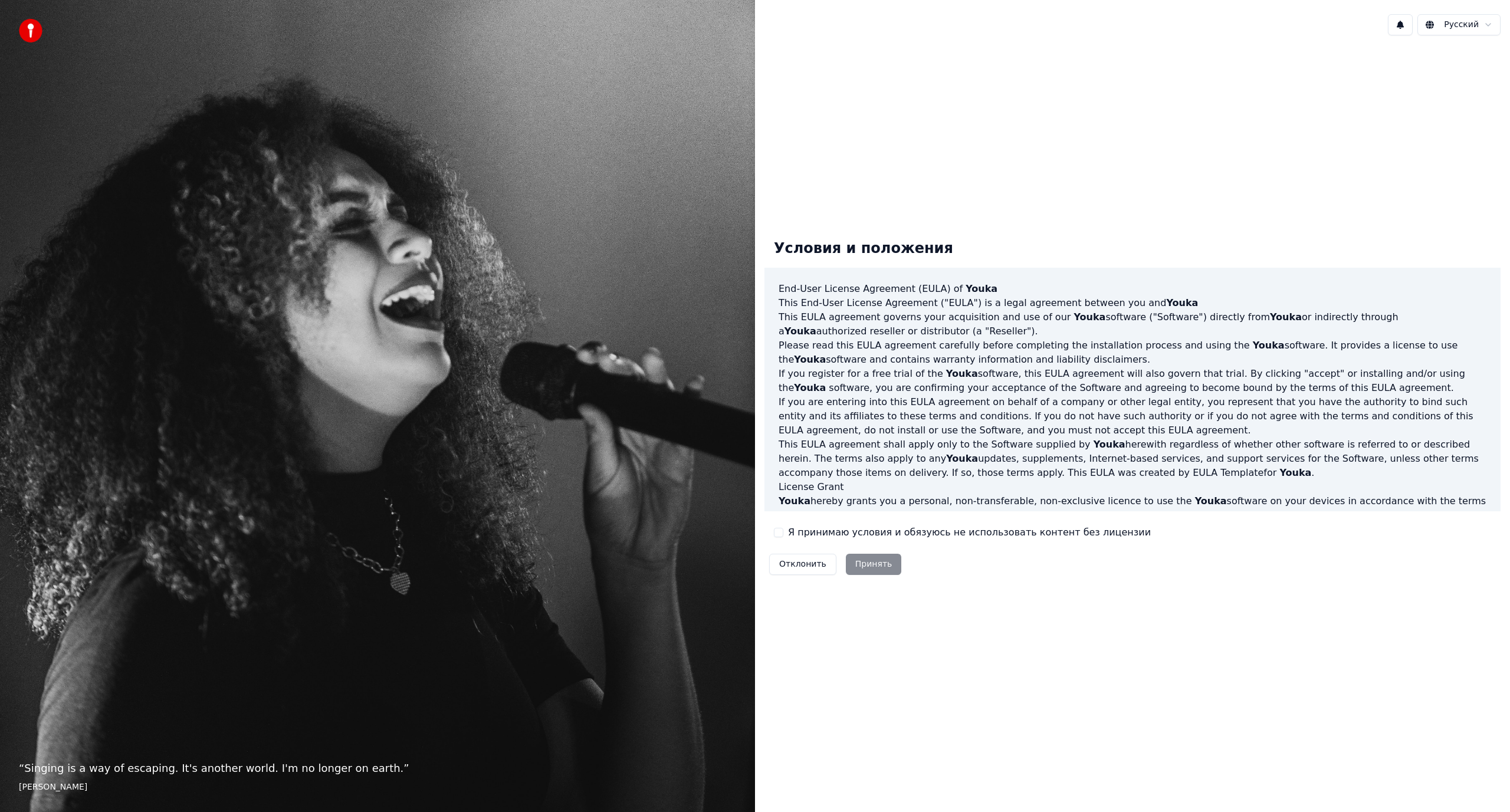
click at [845, 538] on label "Я принимаю условия и обязуюсь не использовать контент без лицензии" at bounding box center [969, 533] width 363 height 14
click at [783, 538] on button "Я принимаю условия и обязуюсь не использовать контент без лицензии" at bounding box center [778, 533] width 10 height 10
click at [855, 563] on button "Принять" at bounding box center [874, 564] width 56 height 21
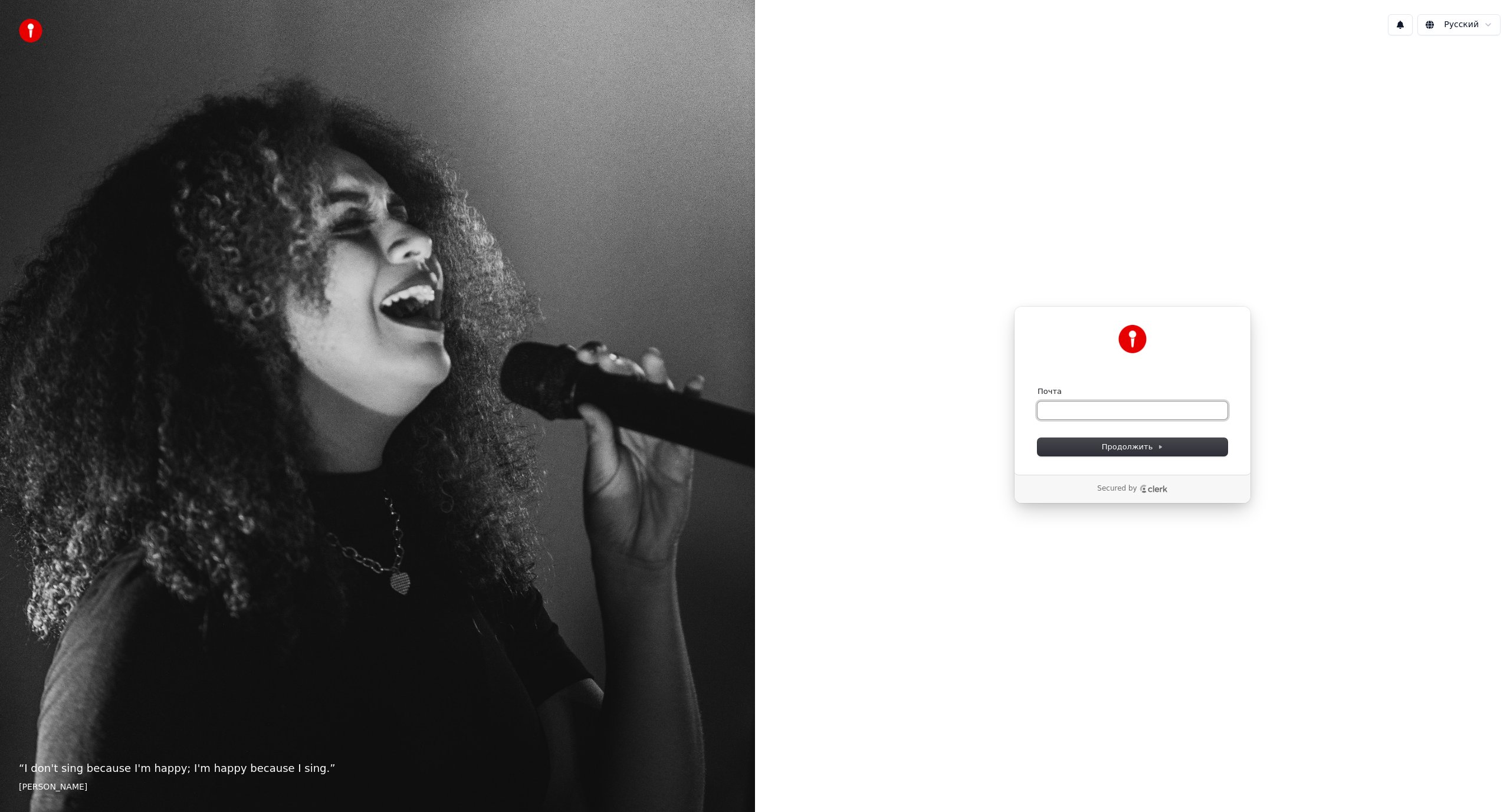
click at [1092, 412] on input "Почта" at bounding box center [1132, 411] width 190 height 18
type input "*"
click at [1116, 445] on span "Продолжить" at bounding box center [1132, 447] width 62 height 10
type input "**********"
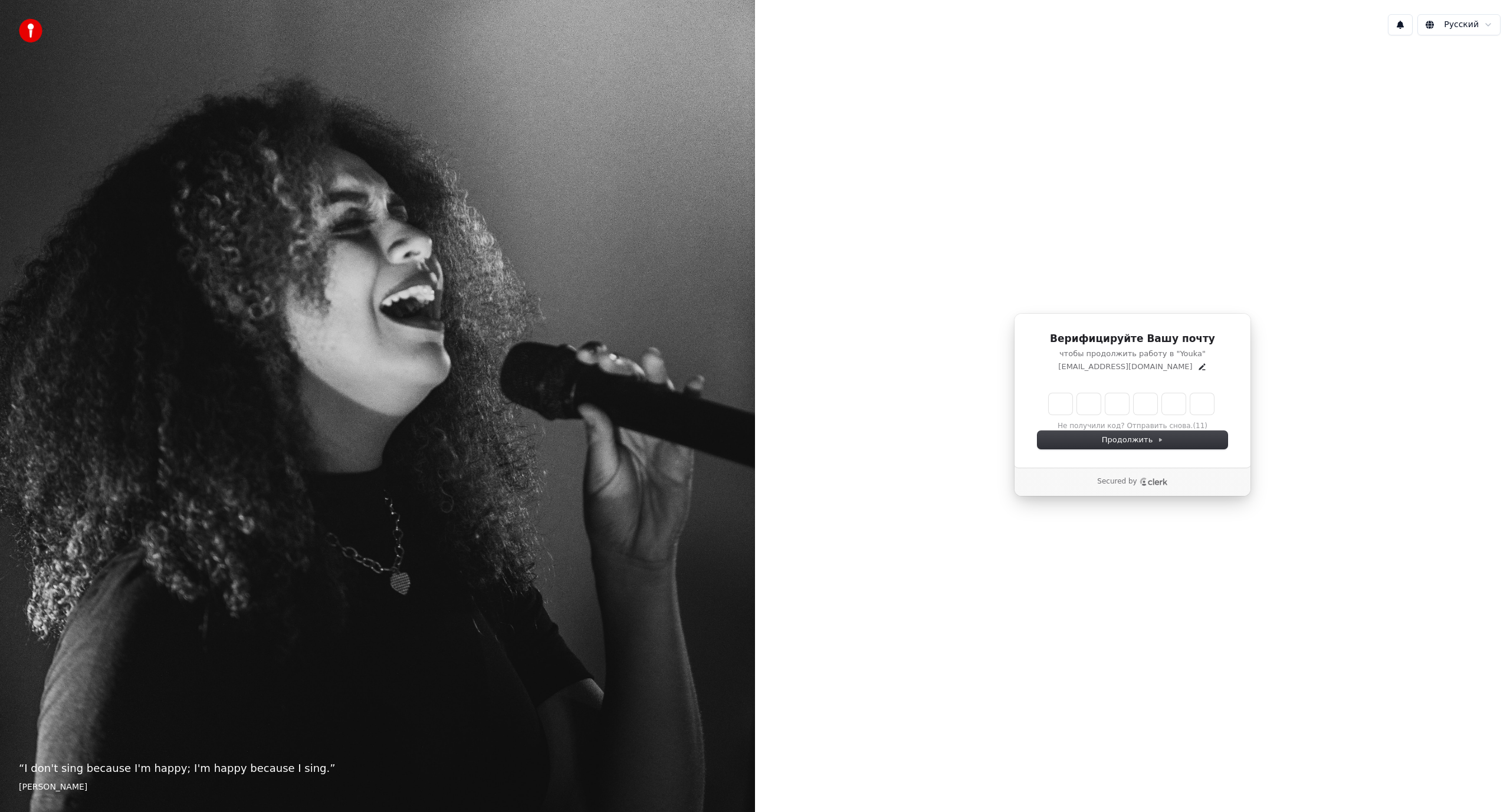
type input "******"
type input "*"
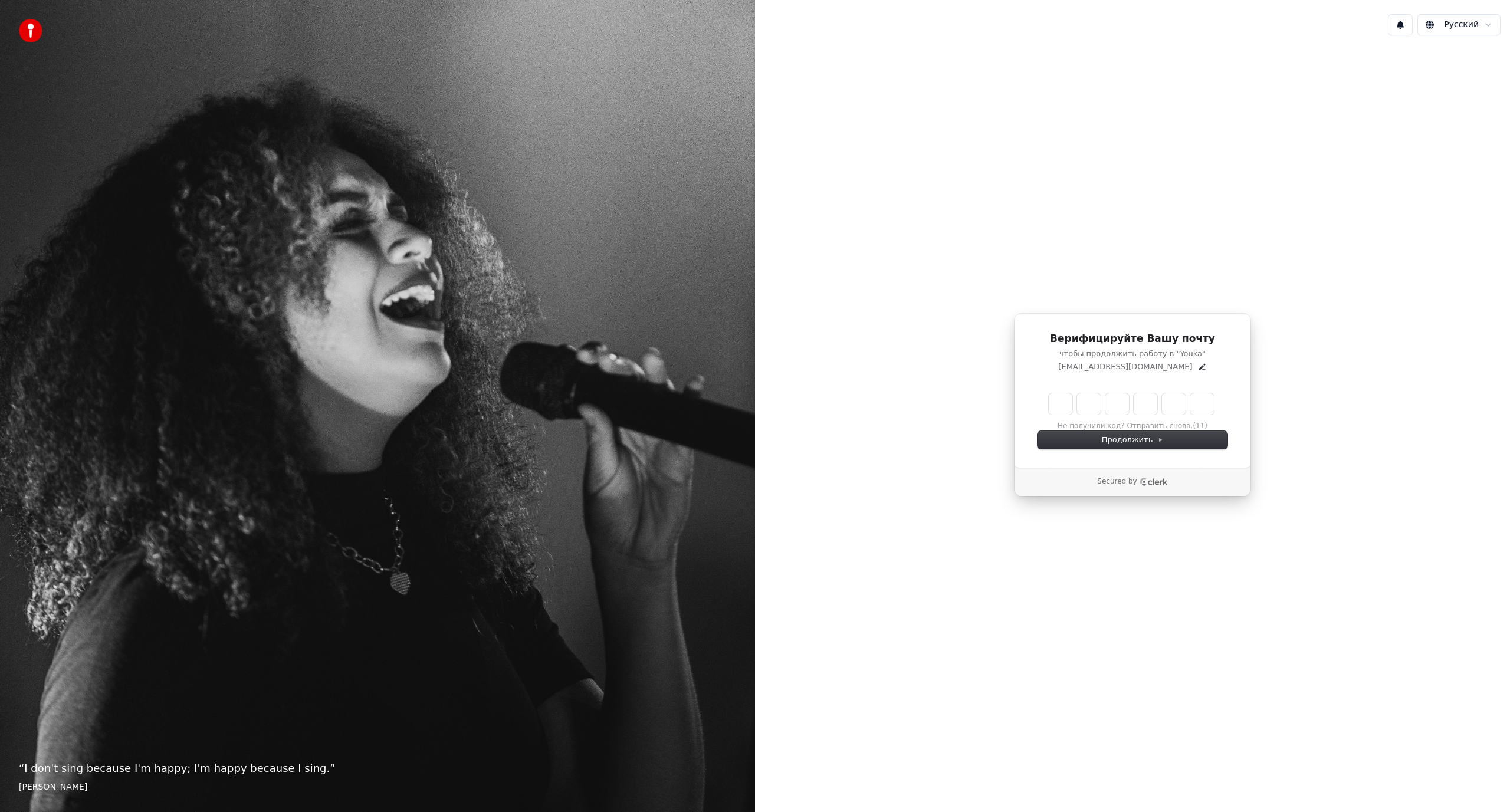
type input "*"
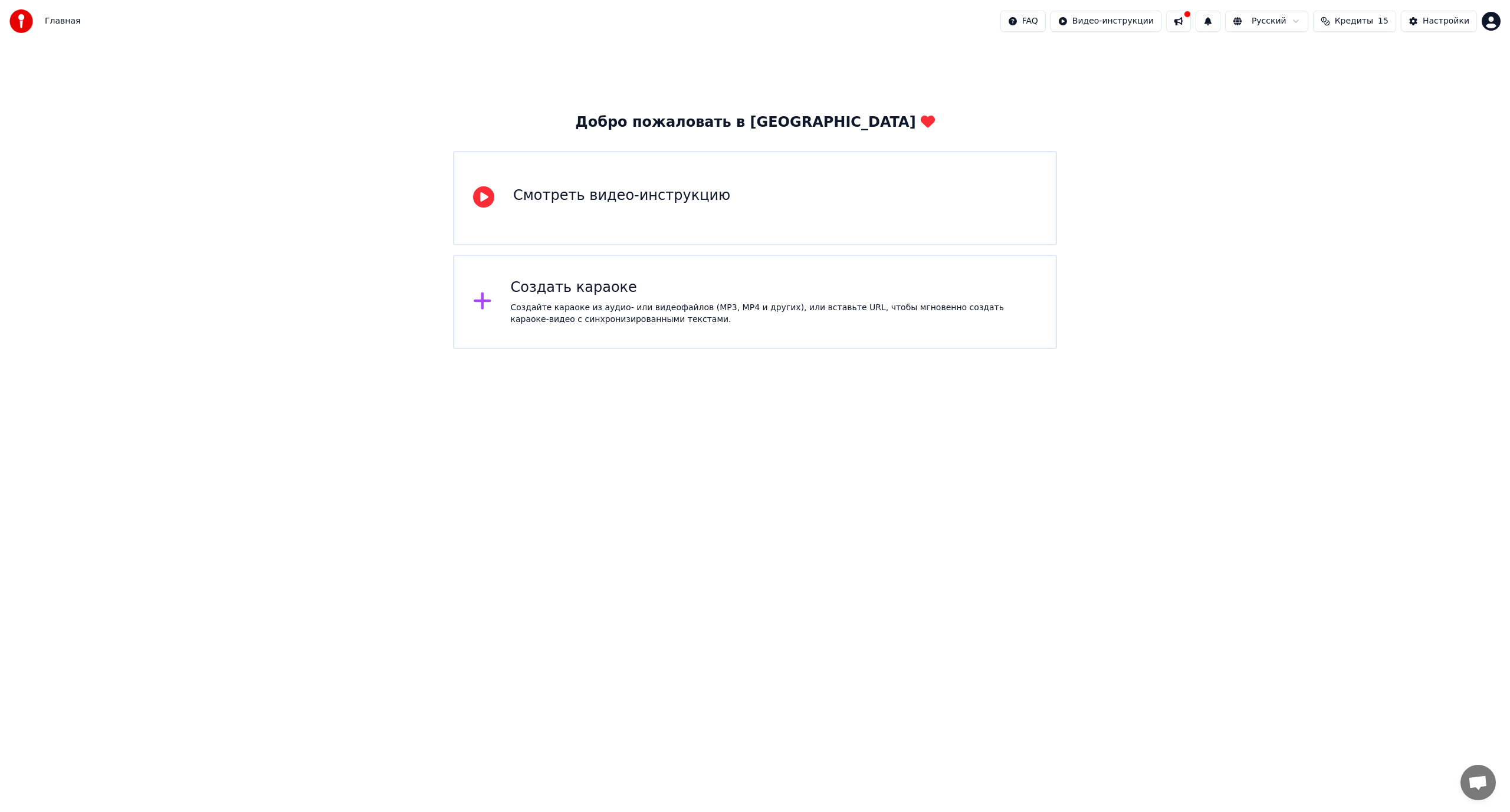
click at [795, 328] on div "Создать караоке Создайте караоке из аудио- или видеофайлов (MP3, MP4 и других),…" at bounding box center [754, 302] width 604 height 95
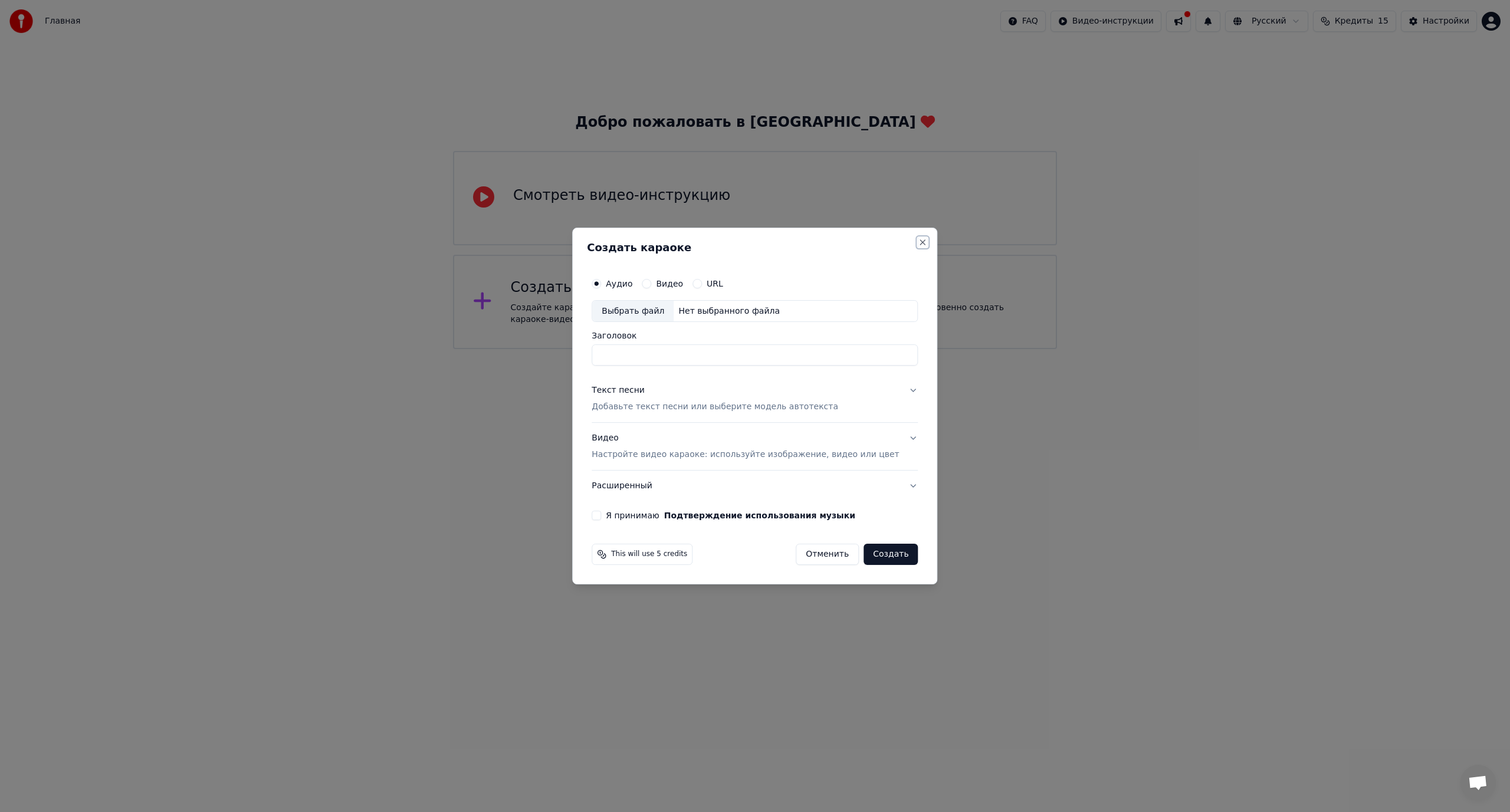
click at [918, 242] on button "Close" at bounding box center [923, 242] width 10 height 10
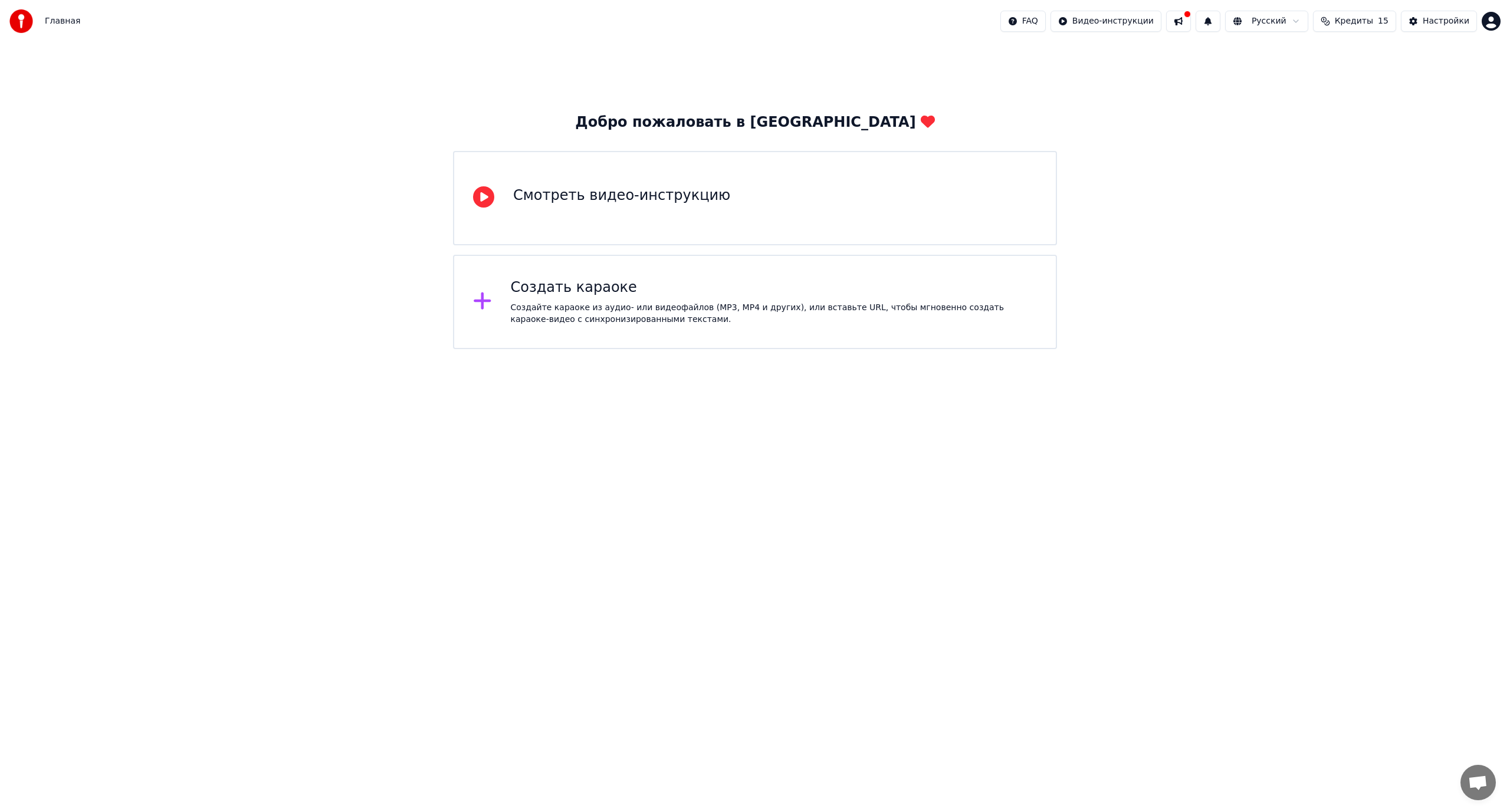
click at [886, 209] on div "Смотреть видео-инструкцию" at bounding box center [754, 198] width 604 height 95
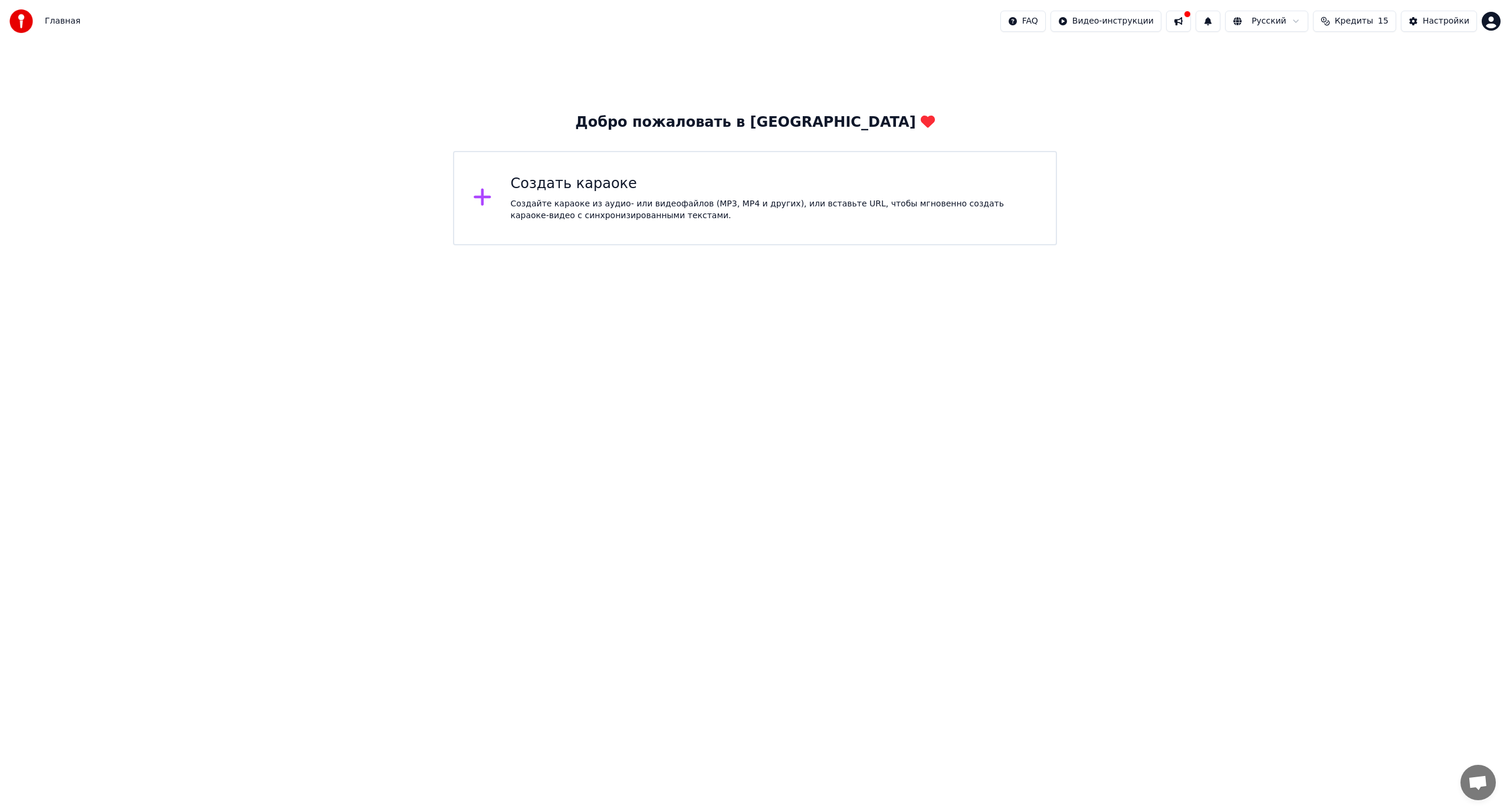
click at [923, 201] on div "Создайте караоке из аудио- или видеофайлов (MP3, MP4 и других), или вставьте UR…" at bounding box center [773, 209] width 526 height 23
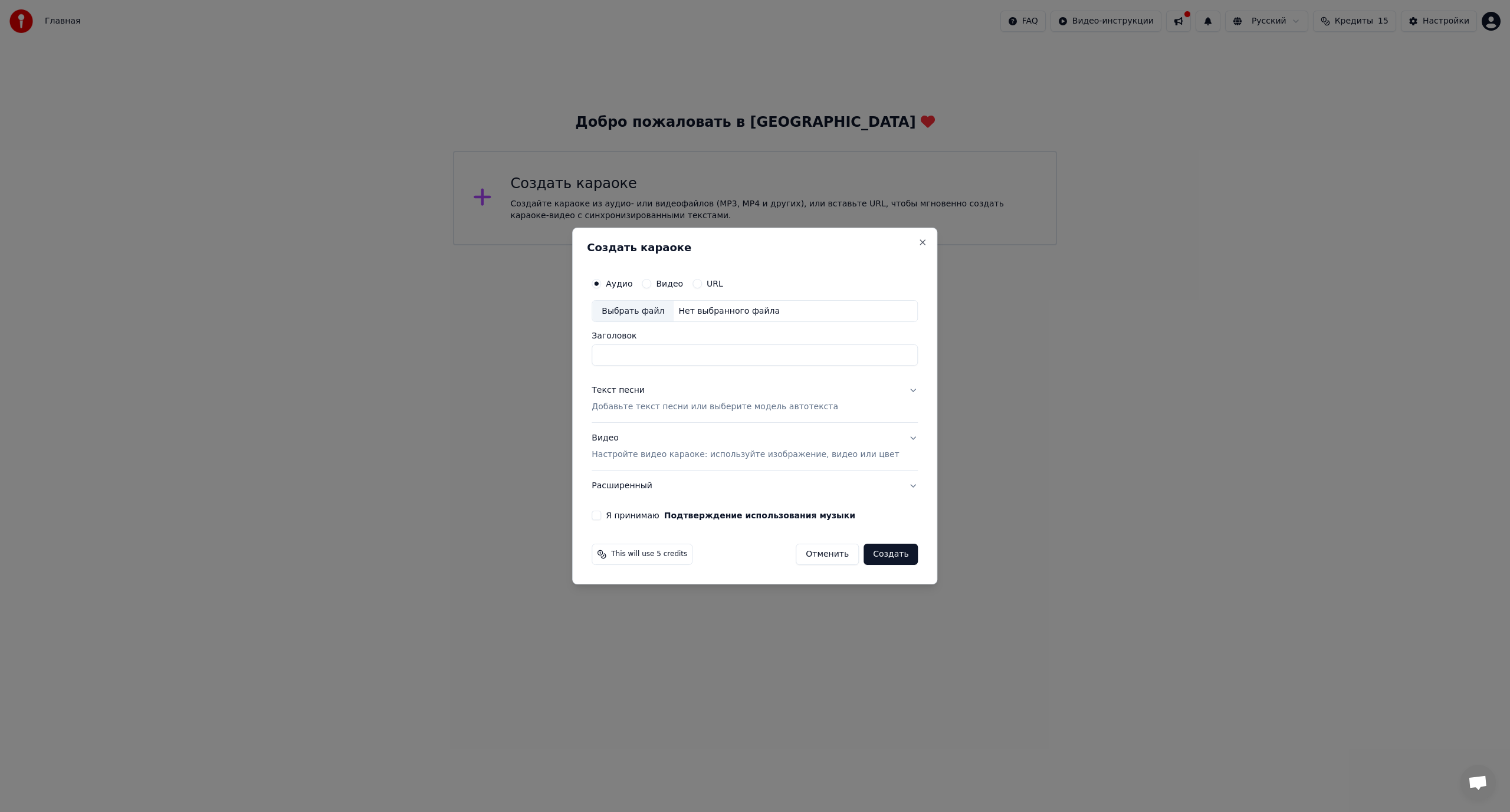
click at [702, 282] on button "URL" at bounding box center [697, 284] width 10 height 10
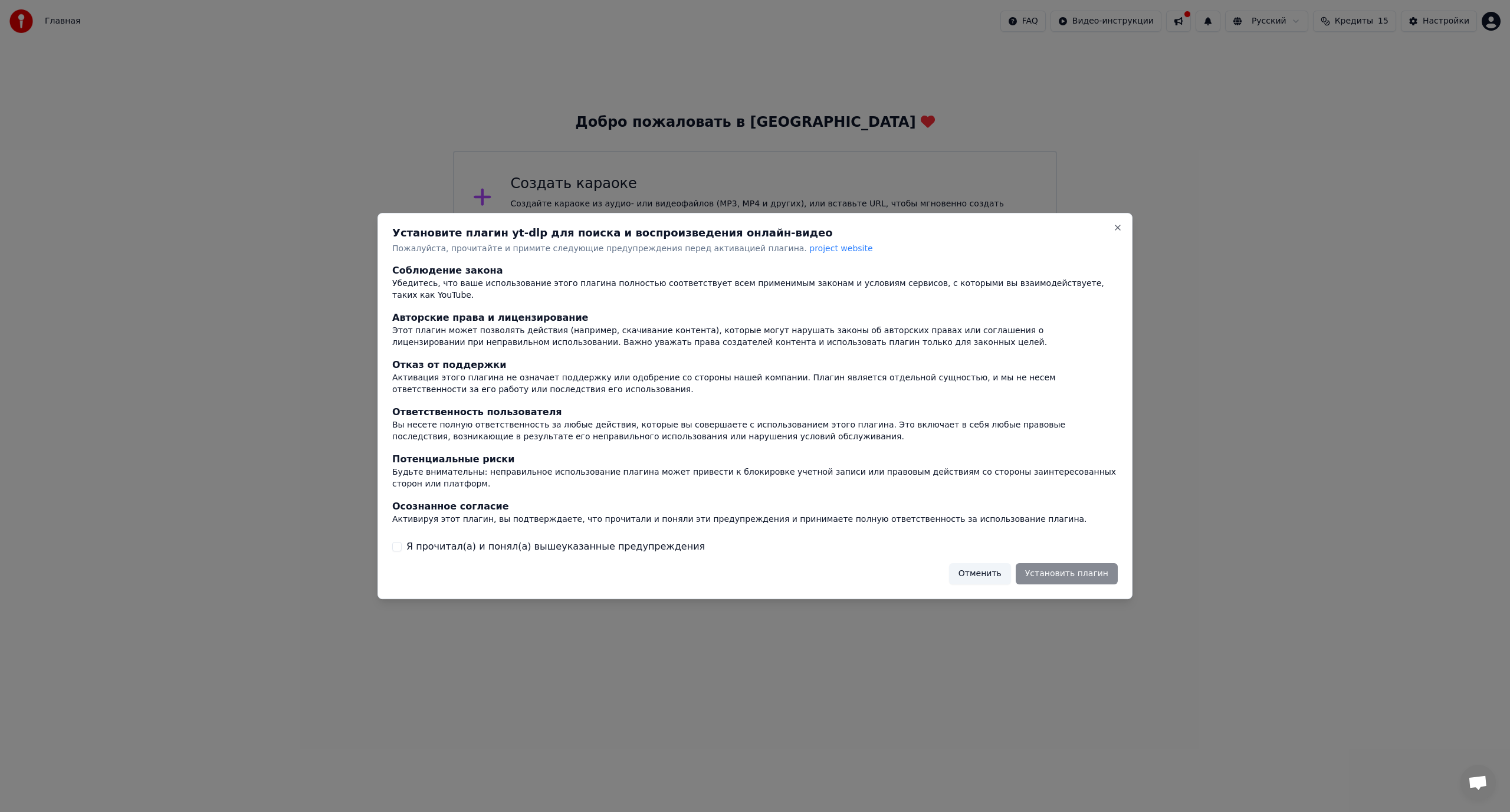
drag, startPoint x: 1022, startPoint y: 141, endPoint x: 1029, endPoint y: 144, distance: 7.6
click at [1025, 141] on div at bounding box center [755, 406] width 1510 height 812
drag, startPoint x: 982, startPoint y: 558, endPoint x: 984, endPoint y: 546, distance: 12.2
click at [982, 563] on button "Отменить" at bounding box center [980, 574] width 62 height 21
